Goal: Information Seeking & Learning: Learn about a topic

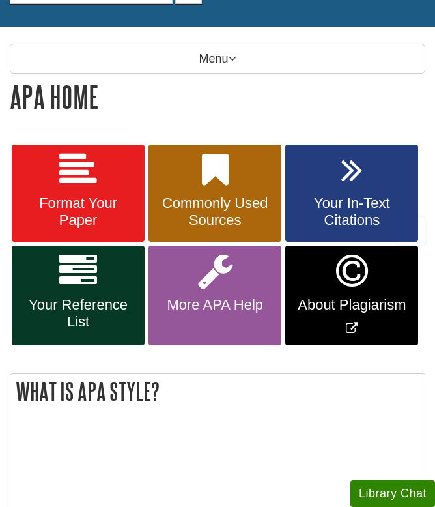
scroll to position [170, 0]
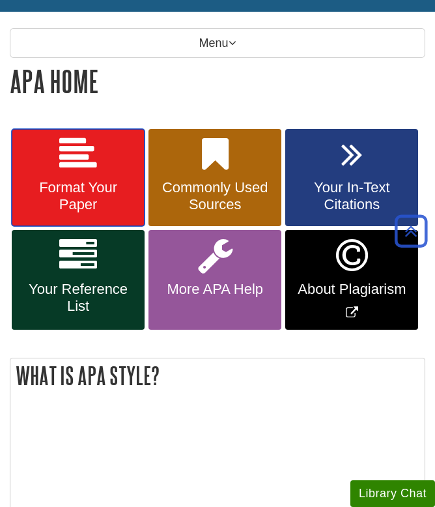
click at [100, 168] on link "Format Your Paper" at bounding box center [78, 178] width 133 height 98
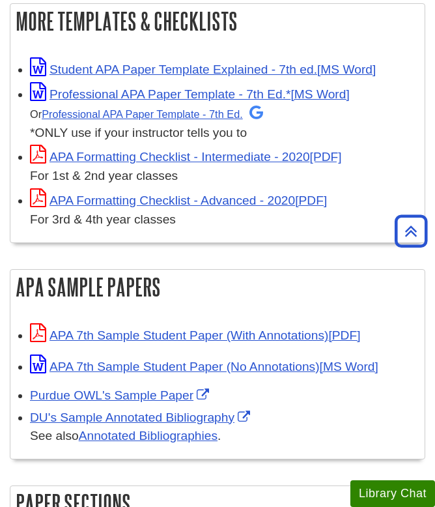
scroll to position [376, 0]
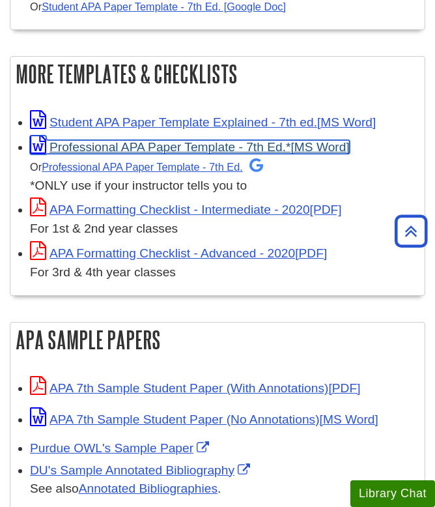
click at [167, 152] on link "Professional APA Paper Template - 7th Ed.*" at bounding box center [190, 147] width 320 height 14
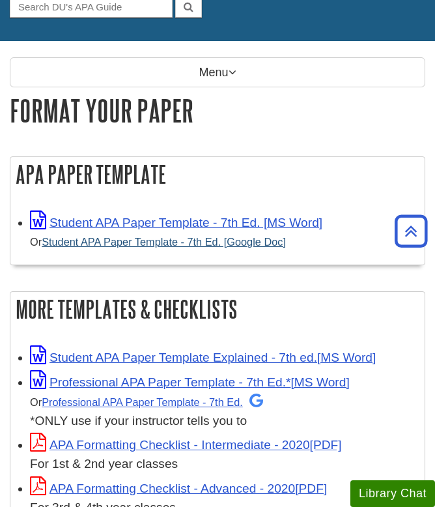
scroll to position [0, 0]
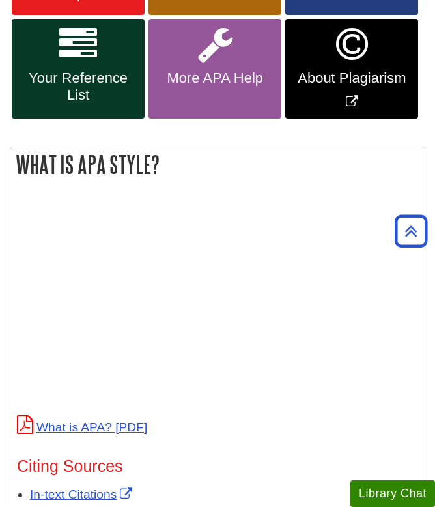
scroll to position [388, 0]
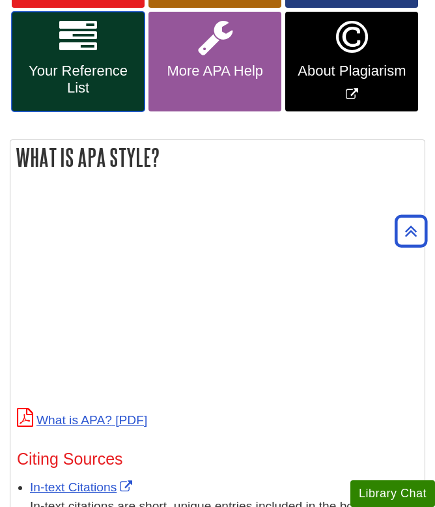
click at [72, 86] on span "Your Reference List" at bounding box center [78, 80] width 113 height 34
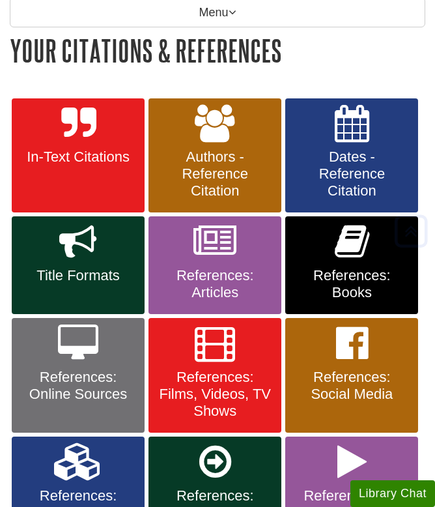
scroll to position [201, 0]
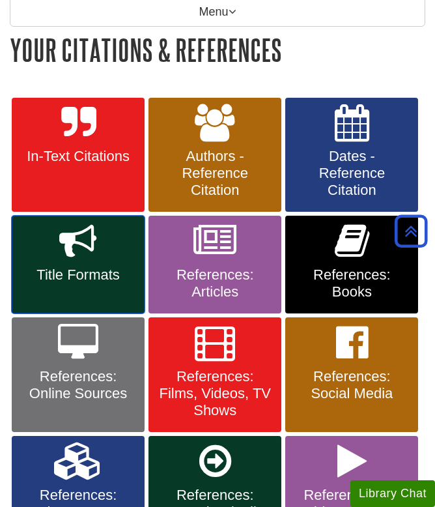
click at [98, 271] on span "Title Formats" at bounding box center [78, 274] width 113 height 17
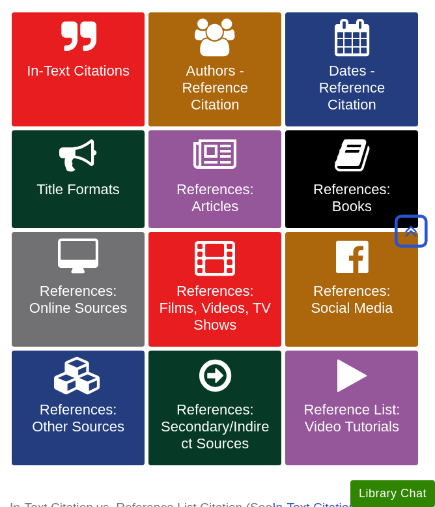
scroll to position [293, 0]
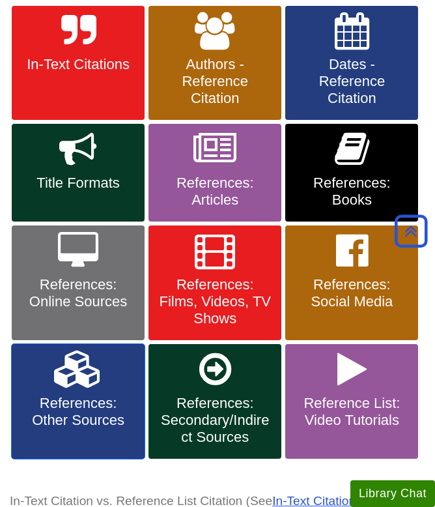
click at [94, 410] on span "References: Other Sources" at bounding box center [78, 412] width 113 height 34
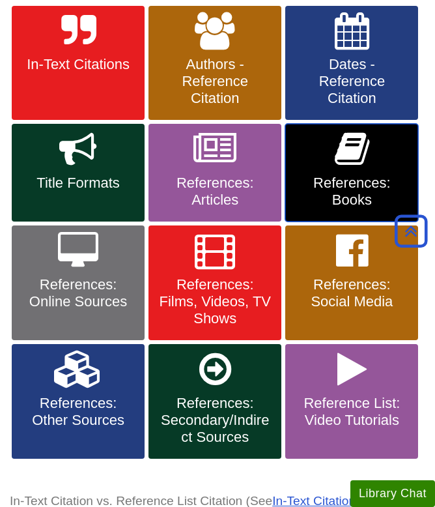
click at [312, 177] on span "References: Books" at bounding box center [351, 192] width 113 height 34
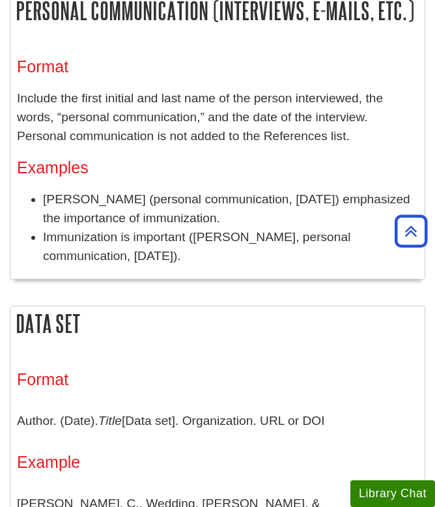
scroll to position [278, 0]
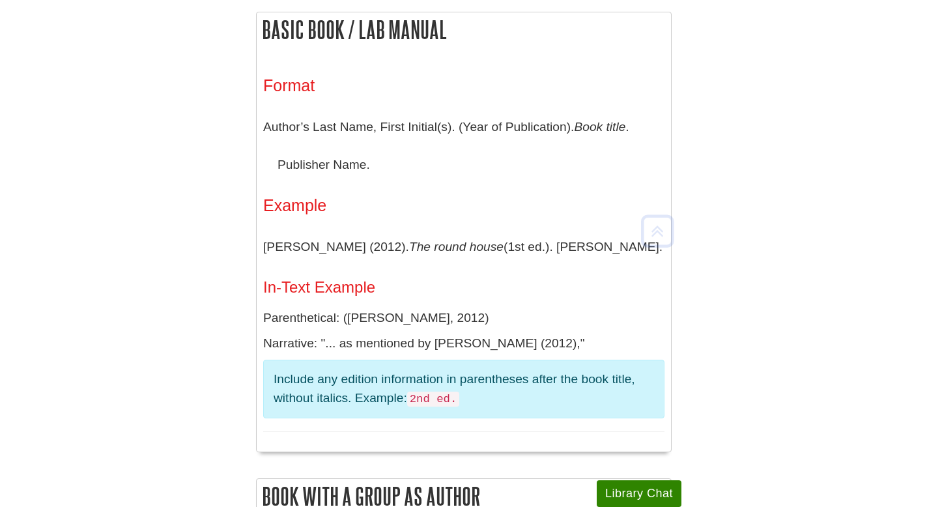
scroll to position [292, 0]
